Goal: Information Seeking & Learning: Check status

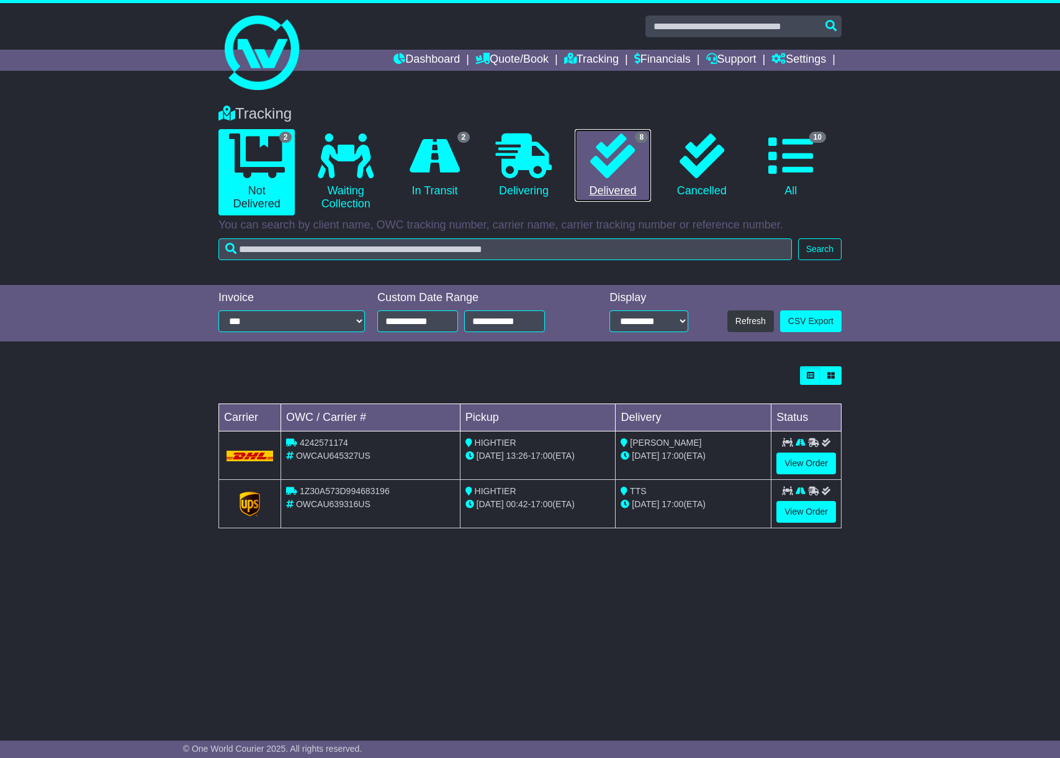
click at [614, 169] on icon at bounding box center [612, 155] width 45 height 45
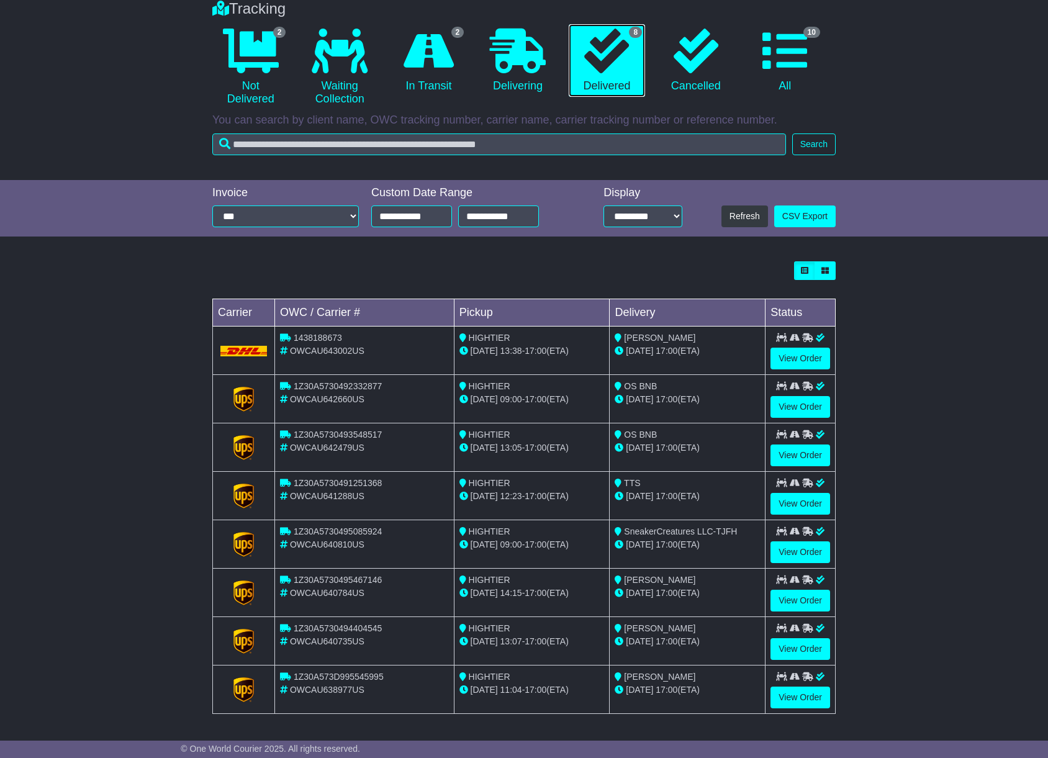
scroll to position [110, 0]
click at [417, 55] on icon at bounding box center [428, 51] width 50 height 45
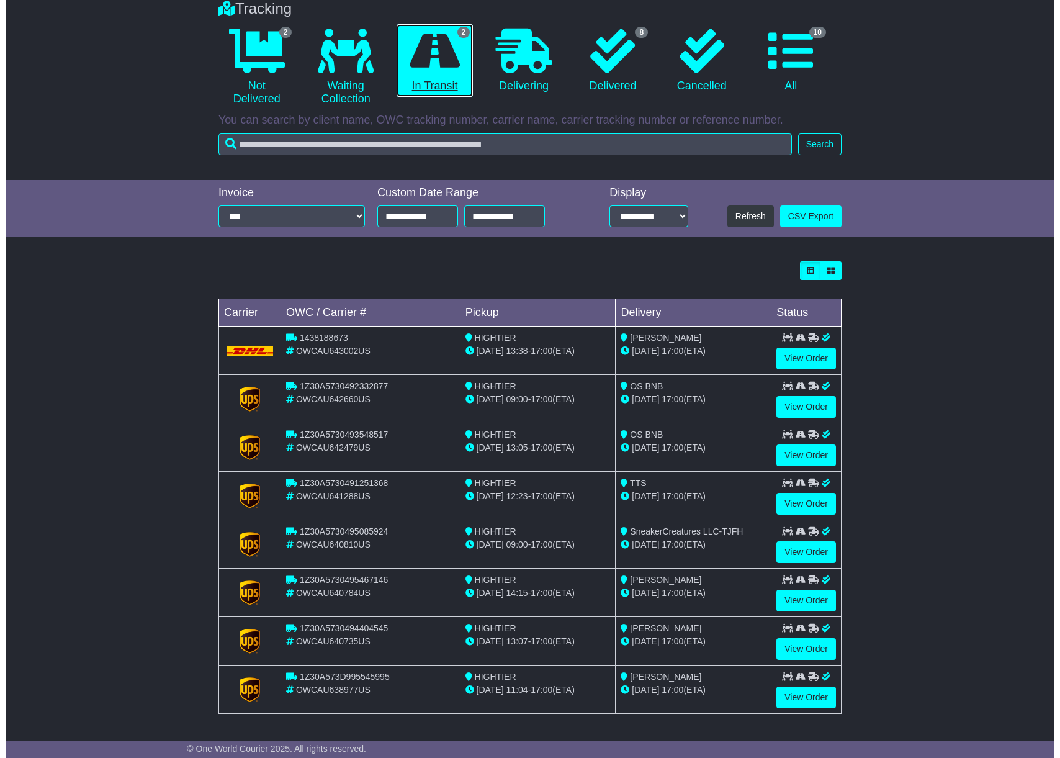
scroll to position [0, 0]
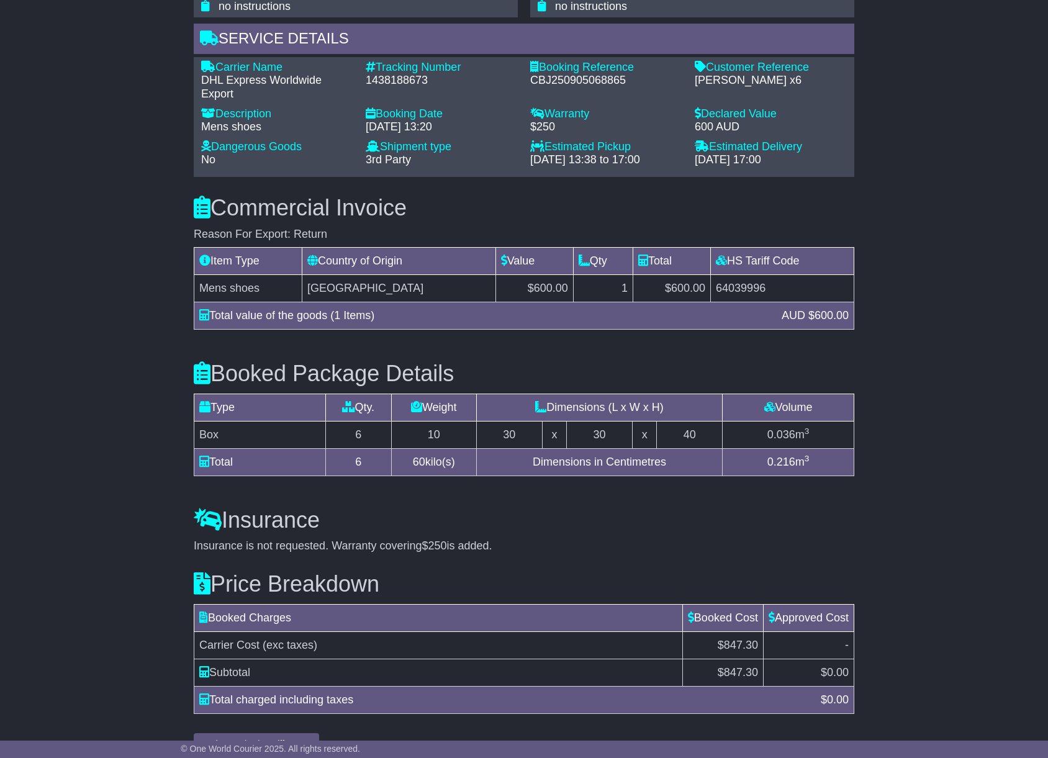
scroll to position [863, 0]
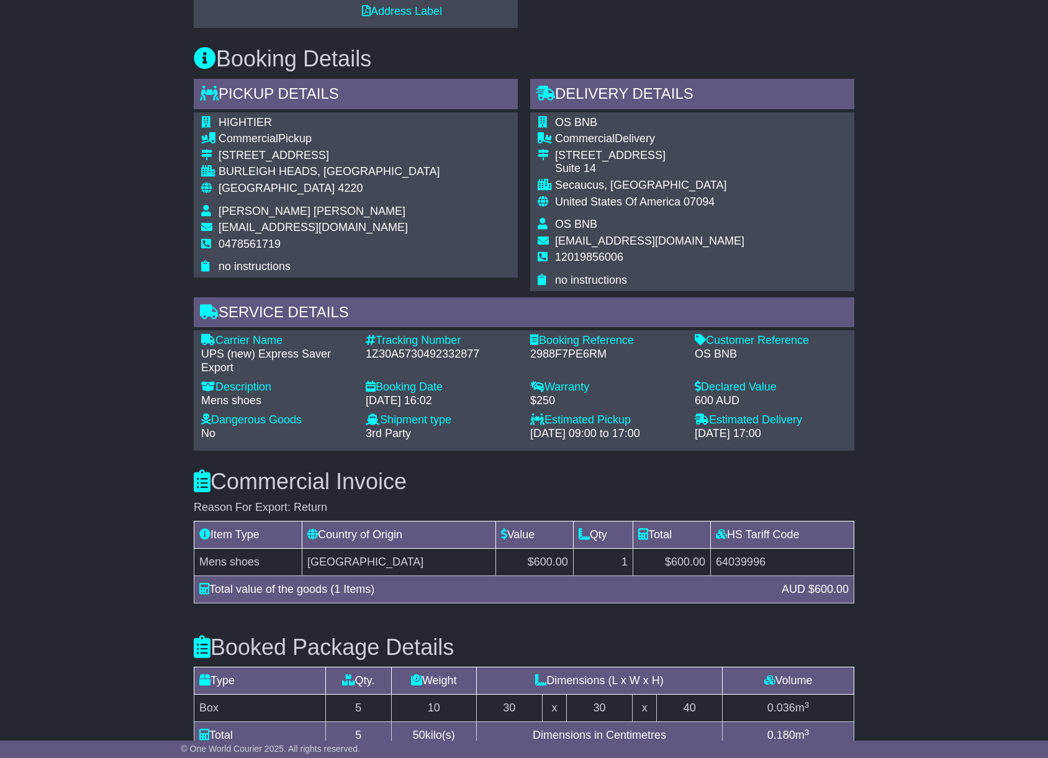
scroll to position [586, 0]
